Goal: Task Accomplishment & Management: Manage account settings

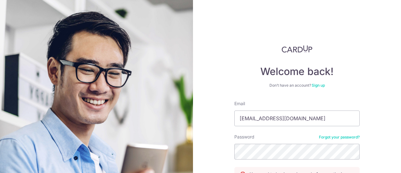
scroll to position [63, 0]
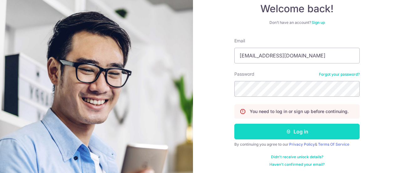
click at [286, 129] on icon "submit" at bounding box center [288, 131] width 5 height 5
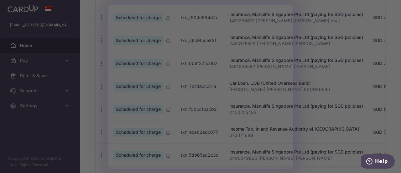
scroll to position [289, 0]
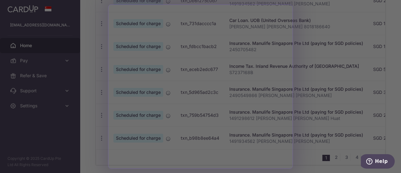
click at [349, 56] on div at bounding box center [202, 87] width 405 height 174
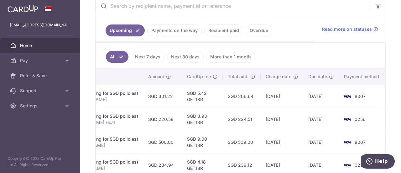
scroll to position [157, 0]
